Goal: Task Accomplishment & Management: Use online tool/utility

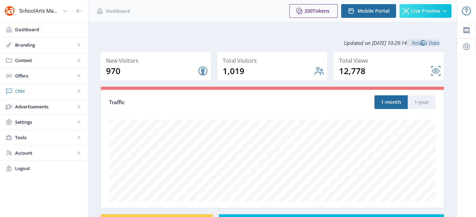
click at [24, 90] on span "CRM" at bounding box center [45, 91] width 60 height 7
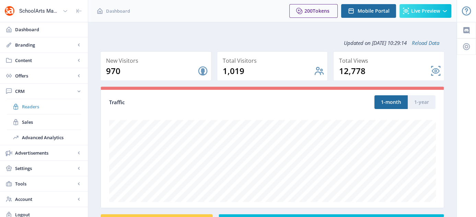
click at [38, 106] on span "Readers" at bounding box center [51, 106] width 59 height 7
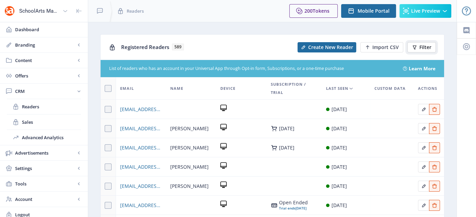
click at [425, 49] on span "Filter" at bounding box center [425, 47] width 12 height 5
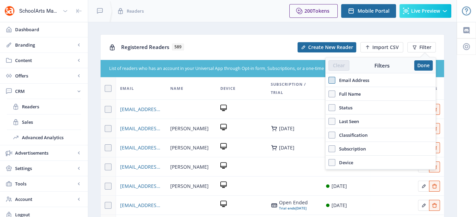
click at [330, 81] on span at bounding box center [332, 80] width 7 height 7
click at [329, 80] on input "Email Address" at bounding box center [329, 80] width 0 height 0
checkbox input "true"
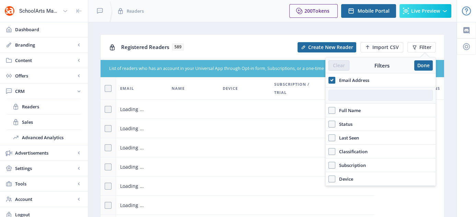
click at [339, 94] on input "text" at bounding box center [381, 95] width 104 height 11
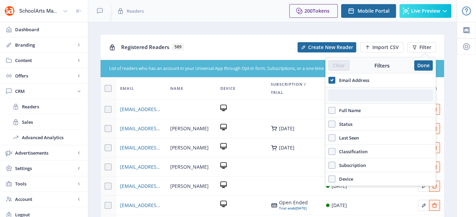
paste input "[EMAIL_ADDRESS][DOMAIN_NAME]"
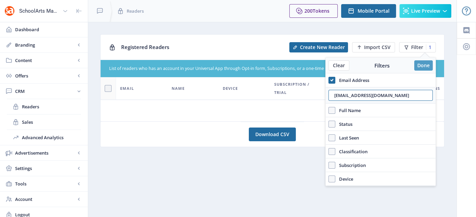
type input "[EMAIL_ADDRESS][DOMAIN_NAME]"
click at [422, 61] on button "Done" at bounding box center [423, 65] width 19 height 10
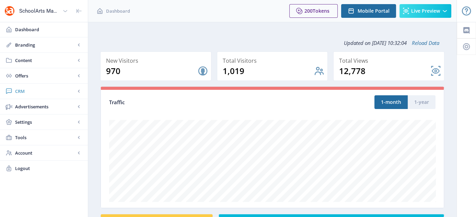
click at [18, 90] on span "CRM" at bounding box center [45, 91] width 60 height 7
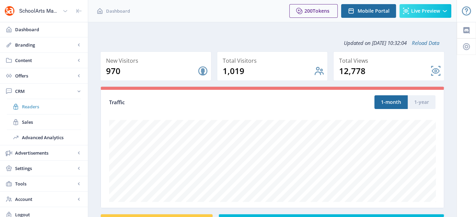
click at [30, 109] on span "Readers" at bounding box center [51, 106] width 59 height 7
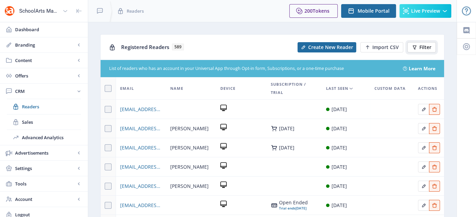
click at [424, 45] on span "Filter" at bounding box center [425, 47] width 12 height 5
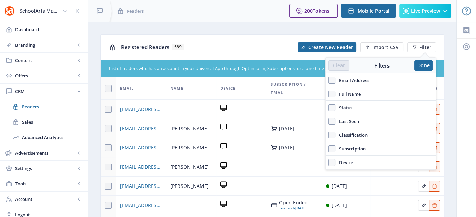
click at [338, 92] on span "Full Name" at bounding box center [347, 94] width 25 height 8
click at [329, 94] on input "Full Name" at bounding box center [329, 94] width 0 height 0
checkbox input "true"
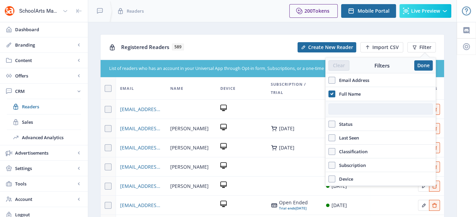
click at [343, 108] on input "text" at bounding box center [381, 109] width 104 height 11
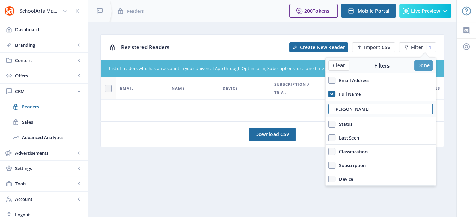
type input "ANN BERMAN"
click at [422, 66] on button "Done" at bounding box center [423, 65] width 19 height 10
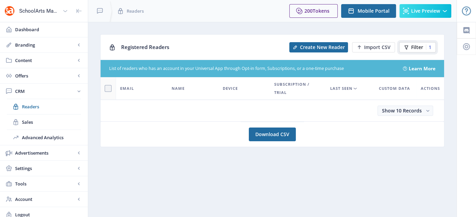
click at [413, 45] on span "Filter" at bounding box center [417, 47] width 12 height 5
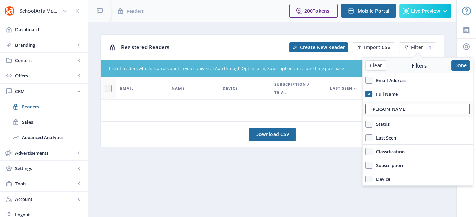
drag, startPoint x: 398, startPoint y: 111, endPoint x: 361, endPoint y: 118, distance: 38.0
click at [361, 118] on nb-layout "SchoolArts Magazine Dashboard Branding App Appearance Brand Brief Pages SEO Web…" at bounding box center [238, 111] width 476 height 222
type input "DEER HILL SCHOOL"
click at [459, 63] on button "Done" at bounding box center [460, 65] width 19 height 10
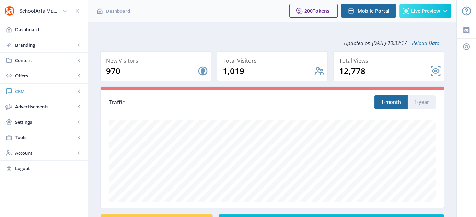
click at [19, 90] on span "CRM" at bounding box center [45, 91] width 60 height 7
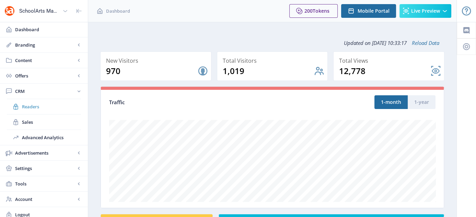
click at [32, 106] on span "Readers" at bounding box center [51, 106] width 59 height 7
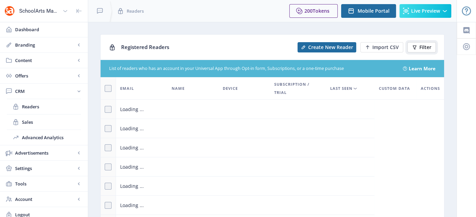
click at [423, 45] on span "Filter" at bounding box center [425, 47] width 12 height 5
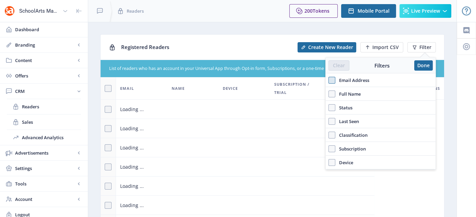
click at [330, 79] on span at bounding box center [332, 80] width 7 height 7
click at [329, 80] on input "Email Address" at bounding box center [329, 80] width 0 height 0
checkbox input "true"
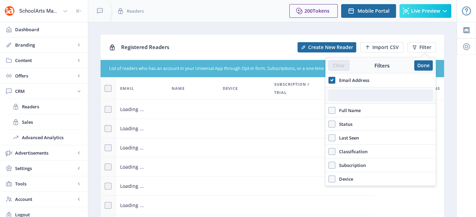
click at [357, 94] on input "text" at bounding box center [381, 95] width 104 height 11
paste input "ANNBERMAN@COHASSETK12.ORG"
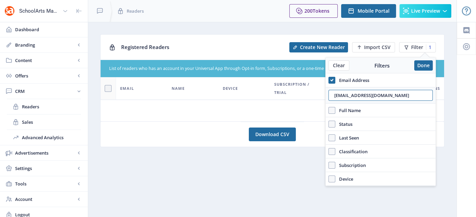
type input "ANNBERMAN@COHASSETK12.ORG"
